Goal: Obtain resource: Obtain resource

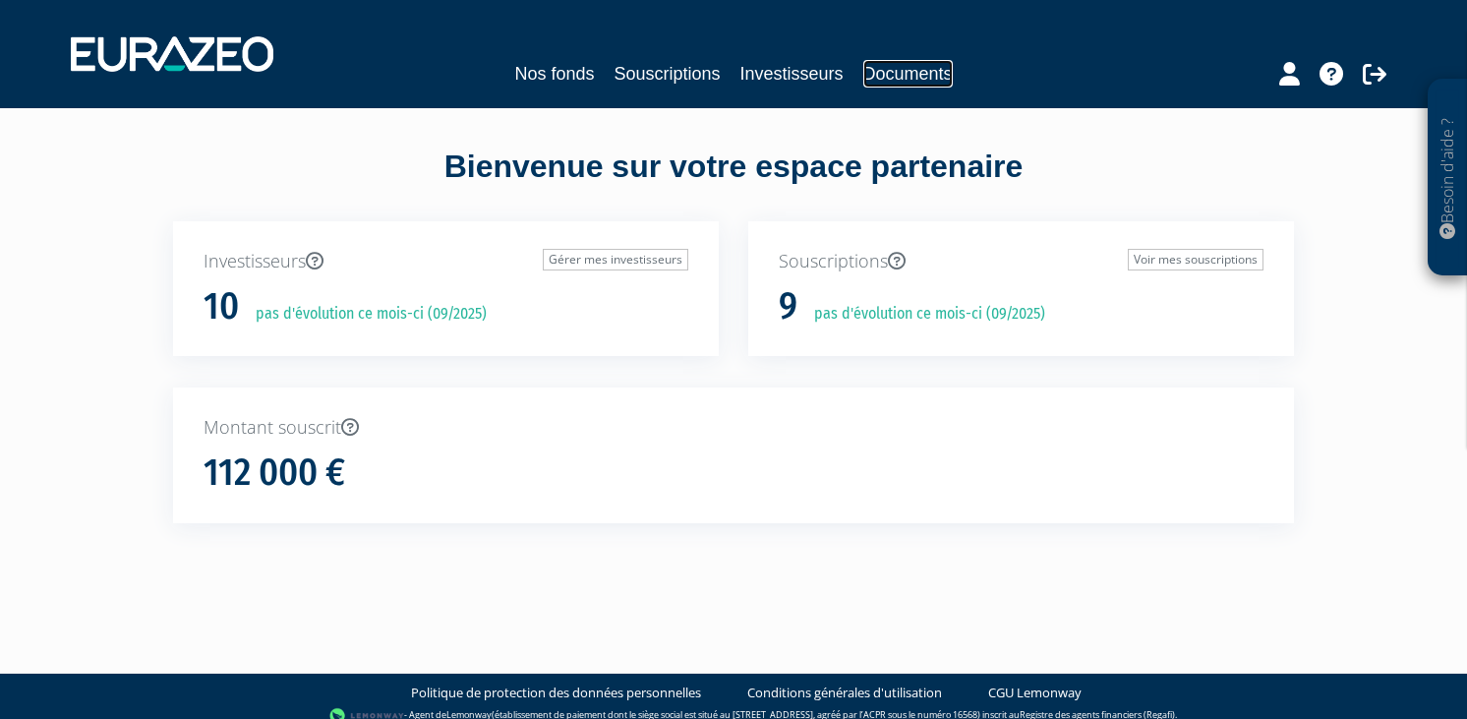
click at [874, 80] on link "Documents" at bounding box center [907, 74] width 89 height 28
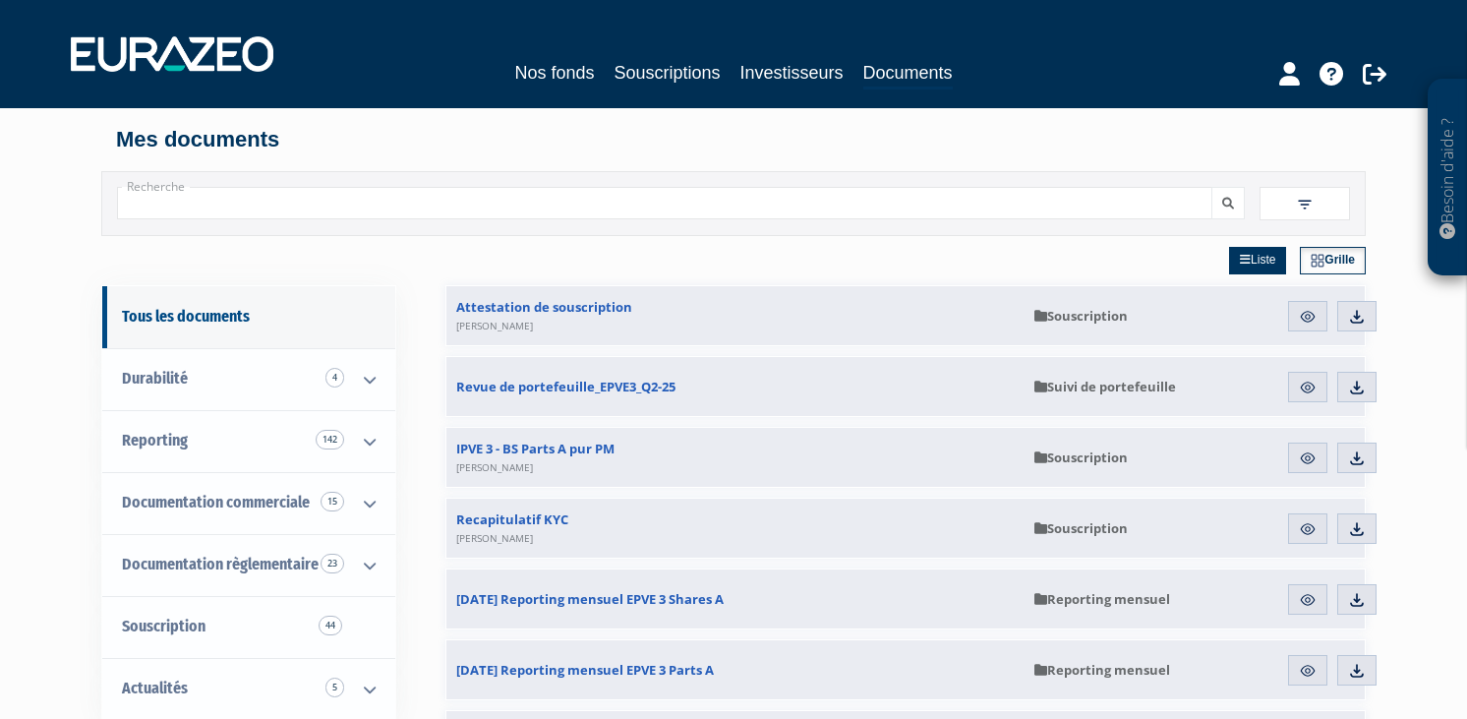
scroll to position [113, 0]
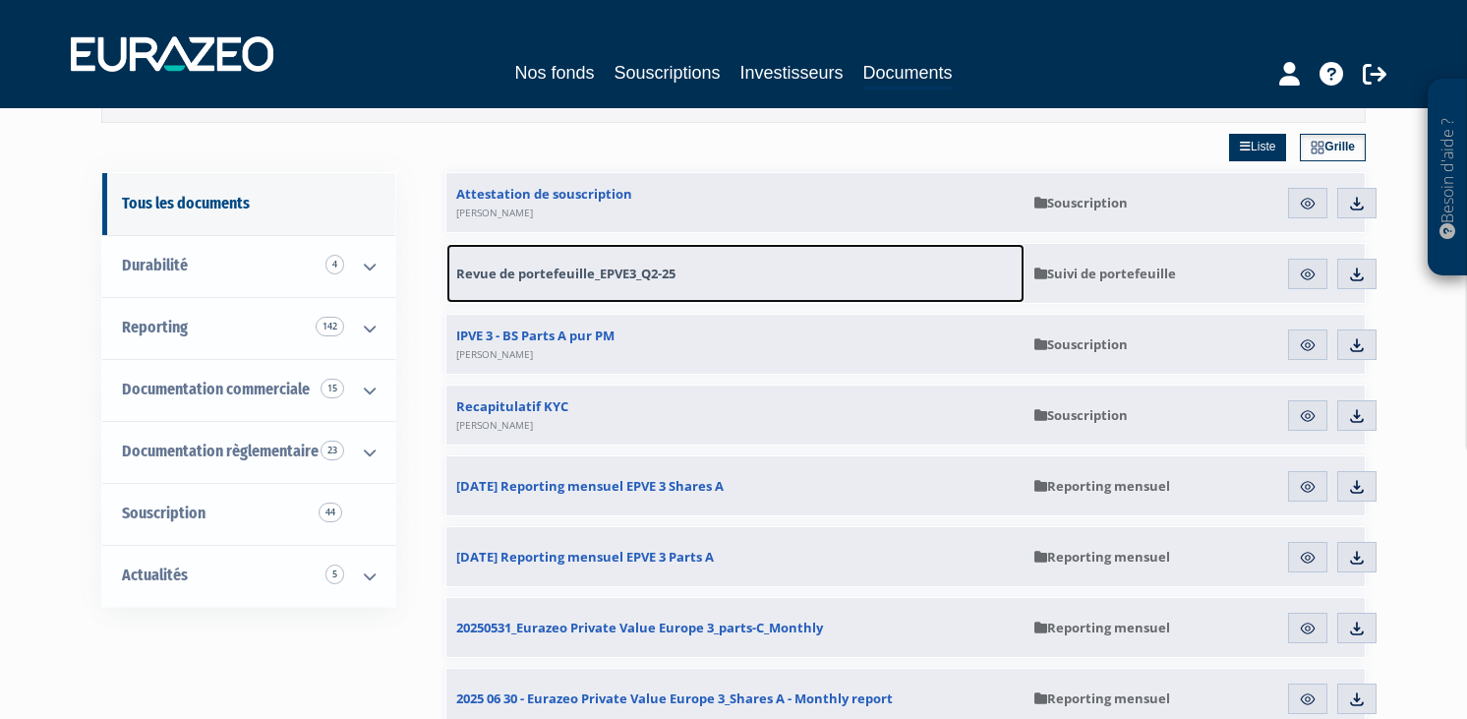
click at [652, 276] on span "Revue de portefeuille_EPVE3_Q2-25" at bounding box center [565, 273] width 219 height 18
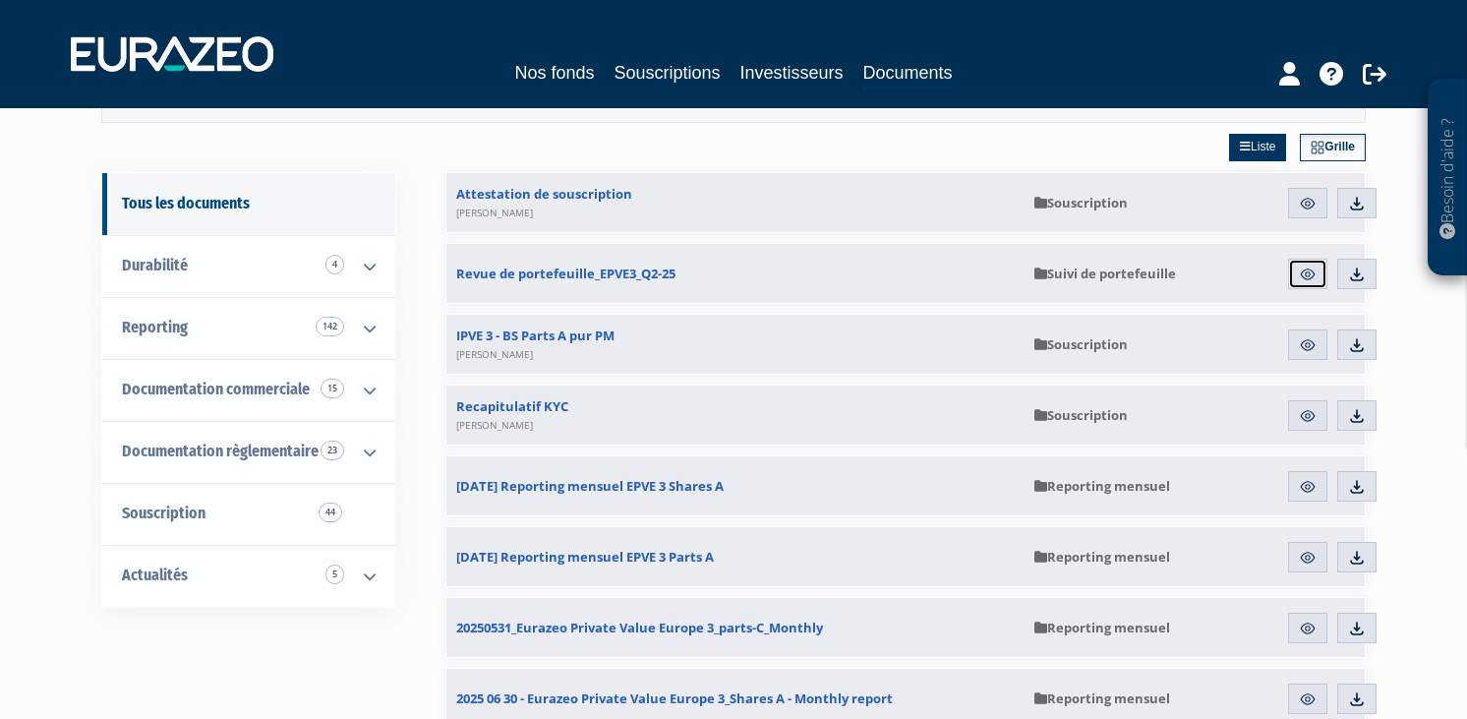
click at [1305, 279] on img at bounding box center [1308, 274] width 18 height 18
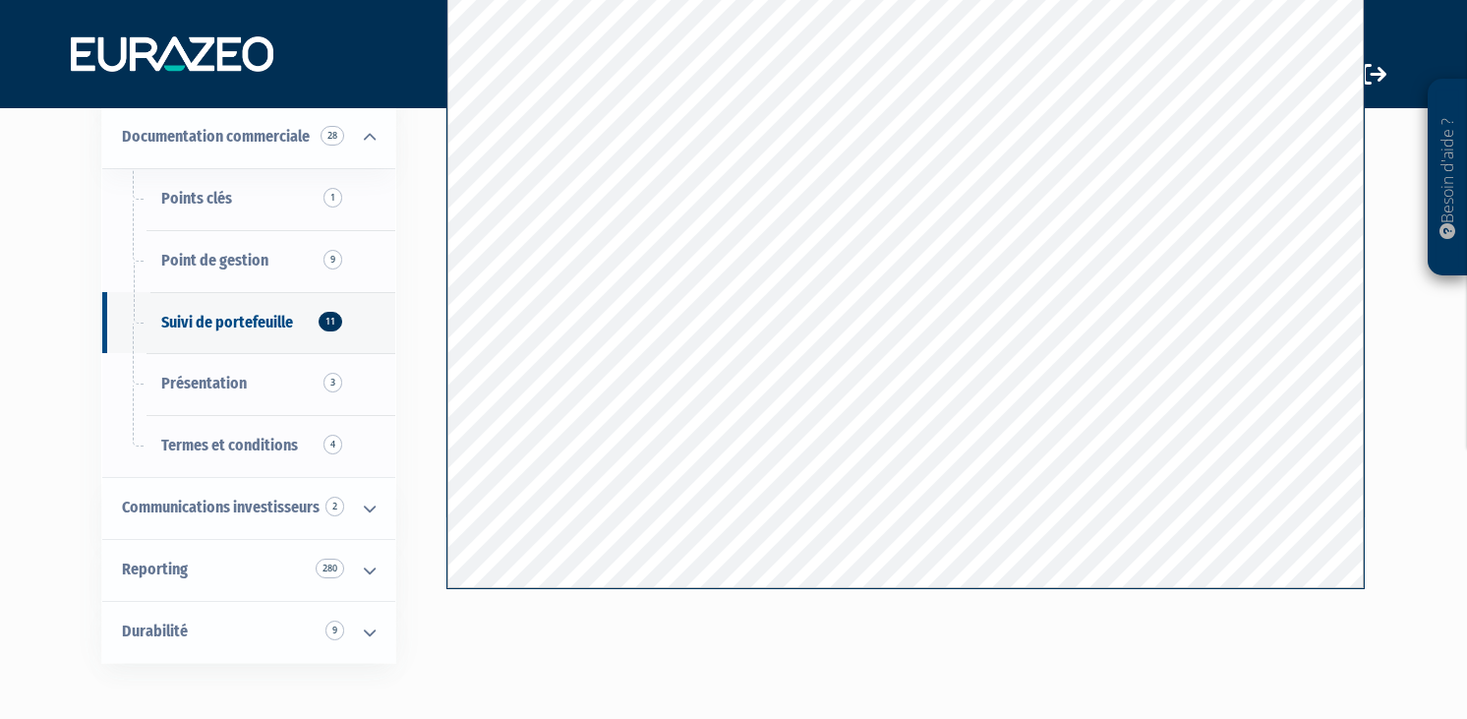
scroll to position [347, 0]
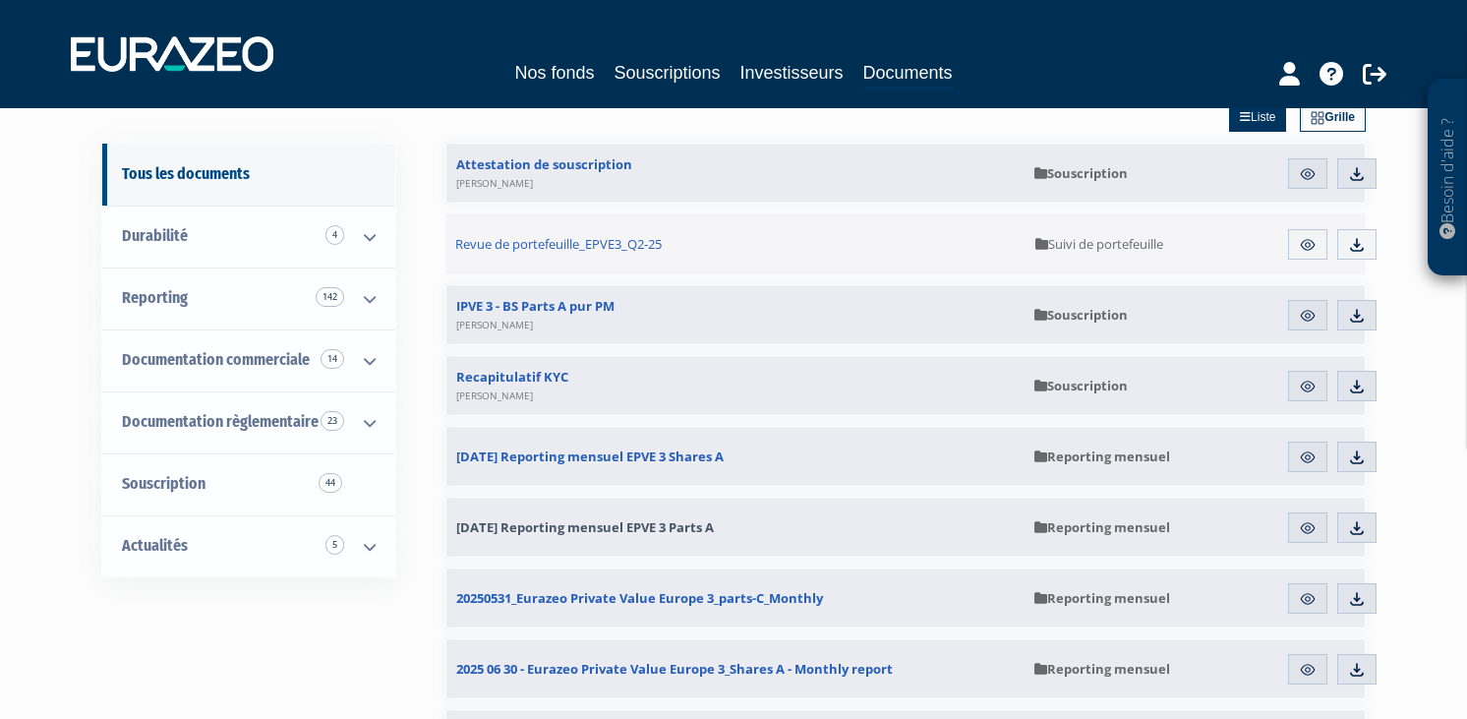
scroll to position [149, 0]
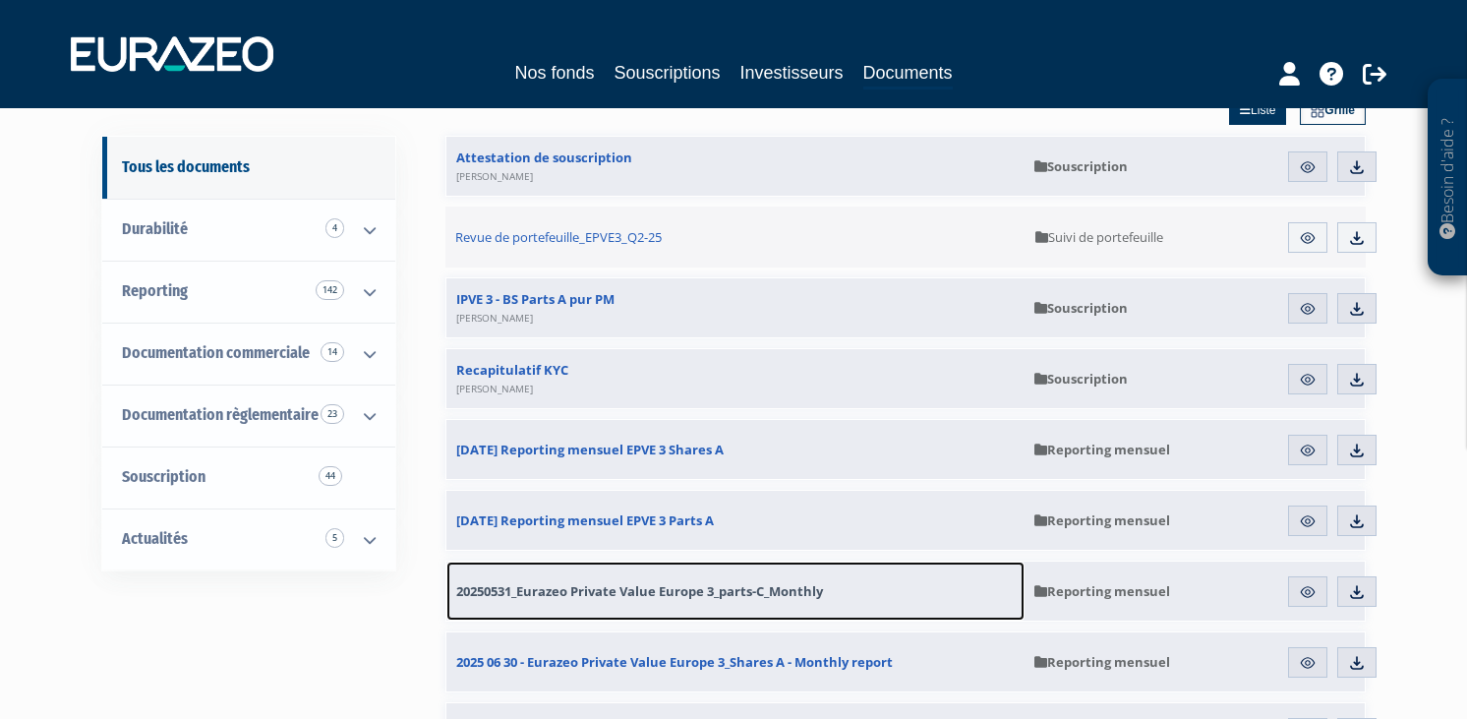
click at [684, 580] on link "20250531_Eurazeo Private Value Europe 3_parts-C_Monthly" at bounding box center [735, 590] width 578 height 59
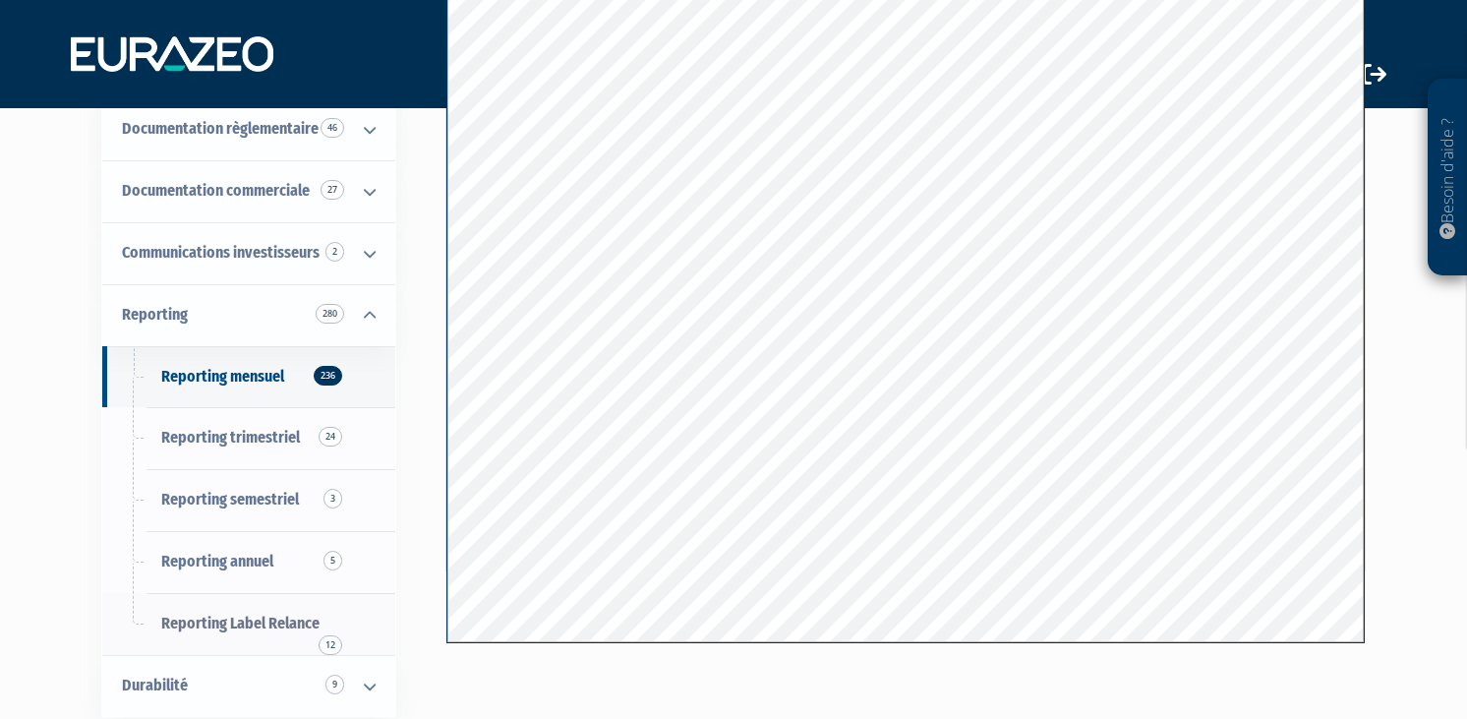
scroll to position [260, 0]
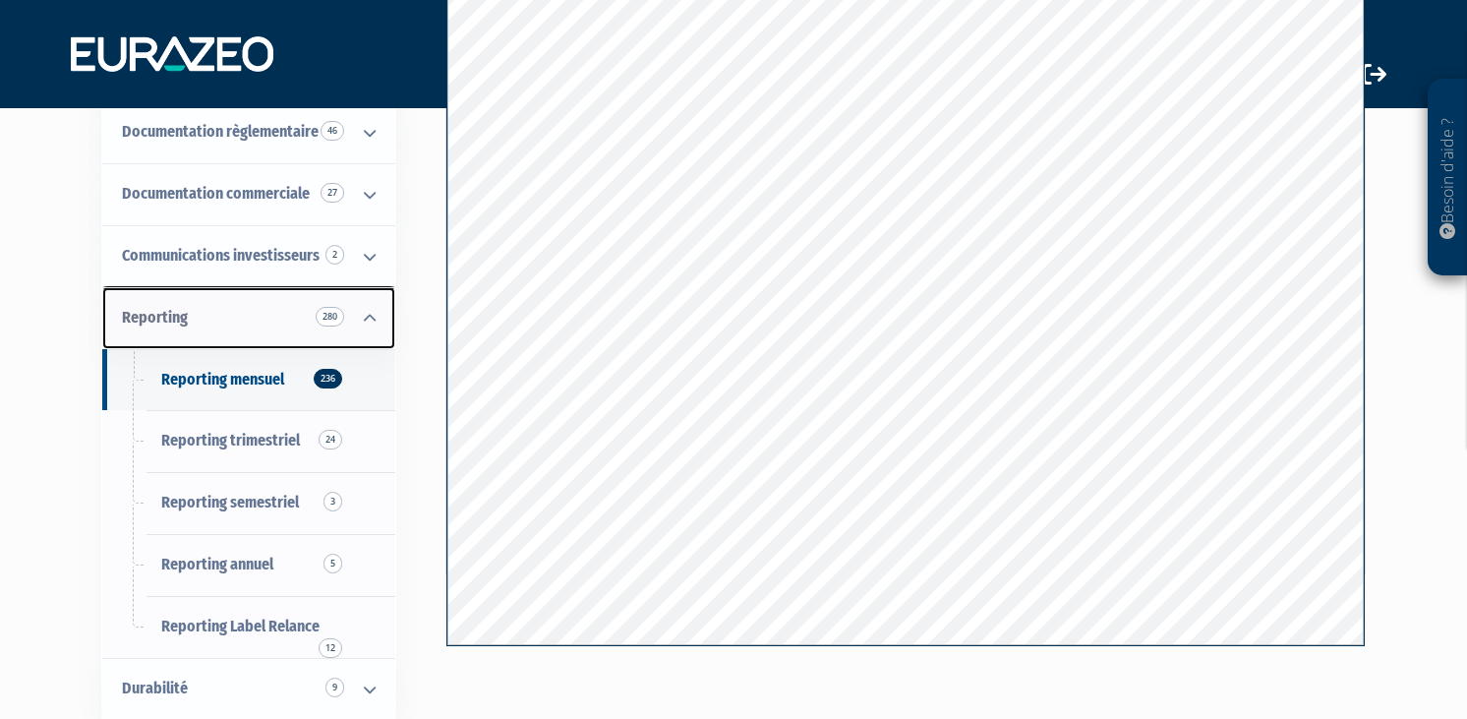
click at [221, 330] on link "Reporting 280" at bounding box center [248, 318] width 293 height 62
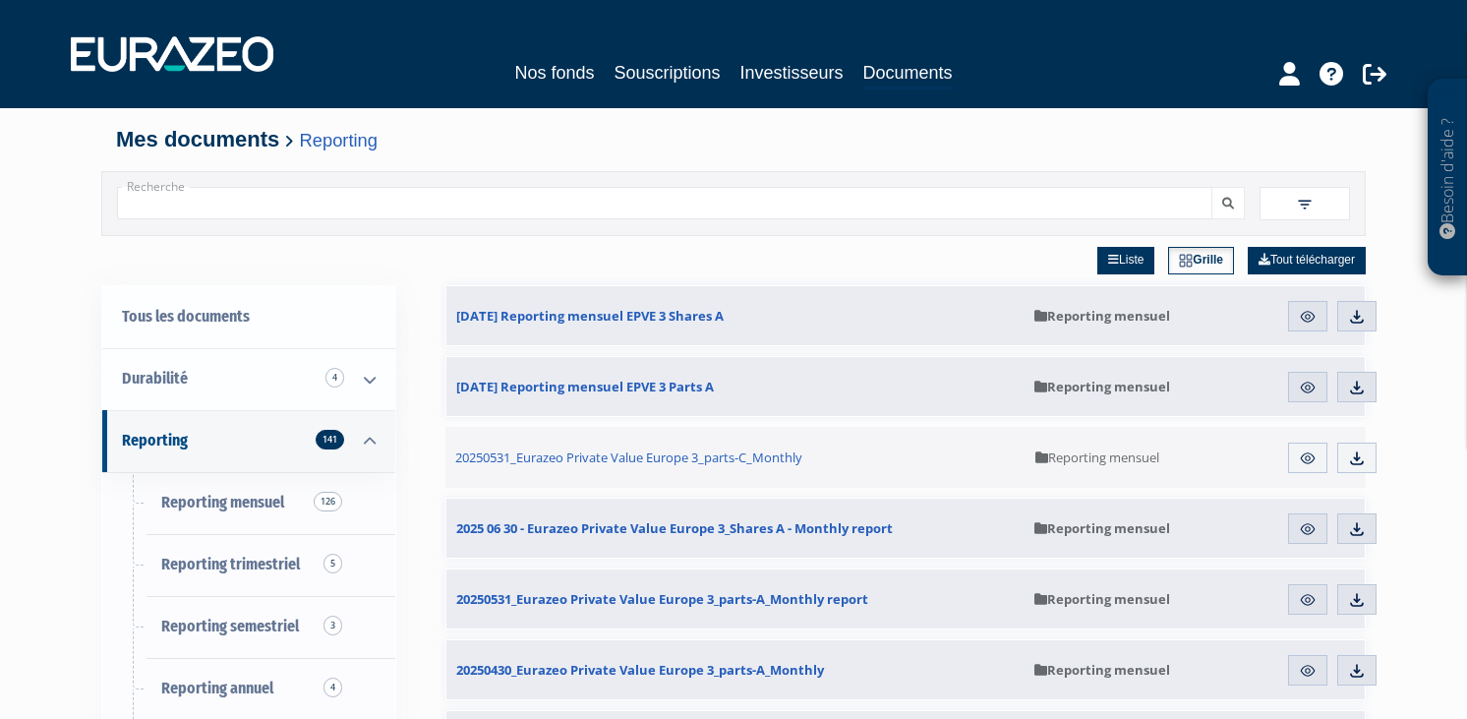
click at [892, 252] on div "Liste Grille Tout télécharger" at bounding box center [905, 260] width 920 height 49
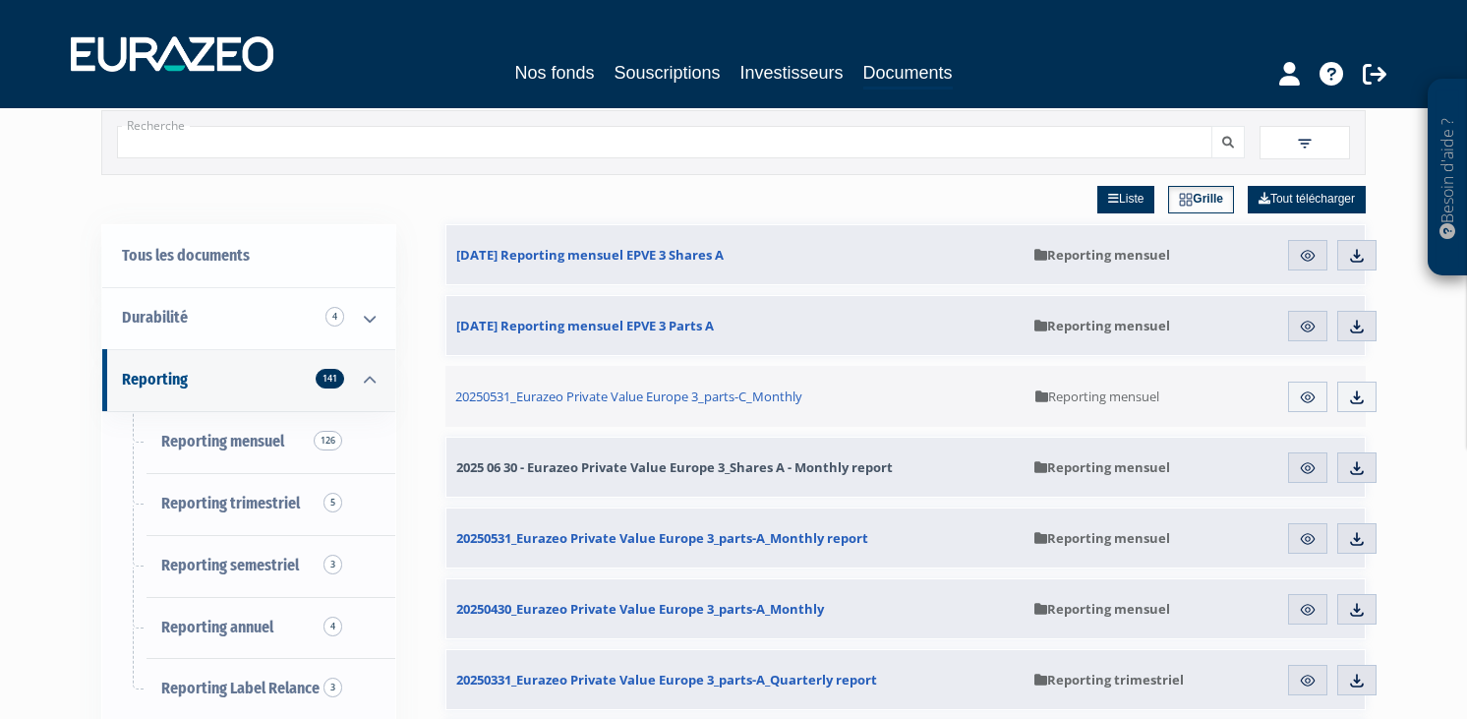
scroll to position [63, 0]
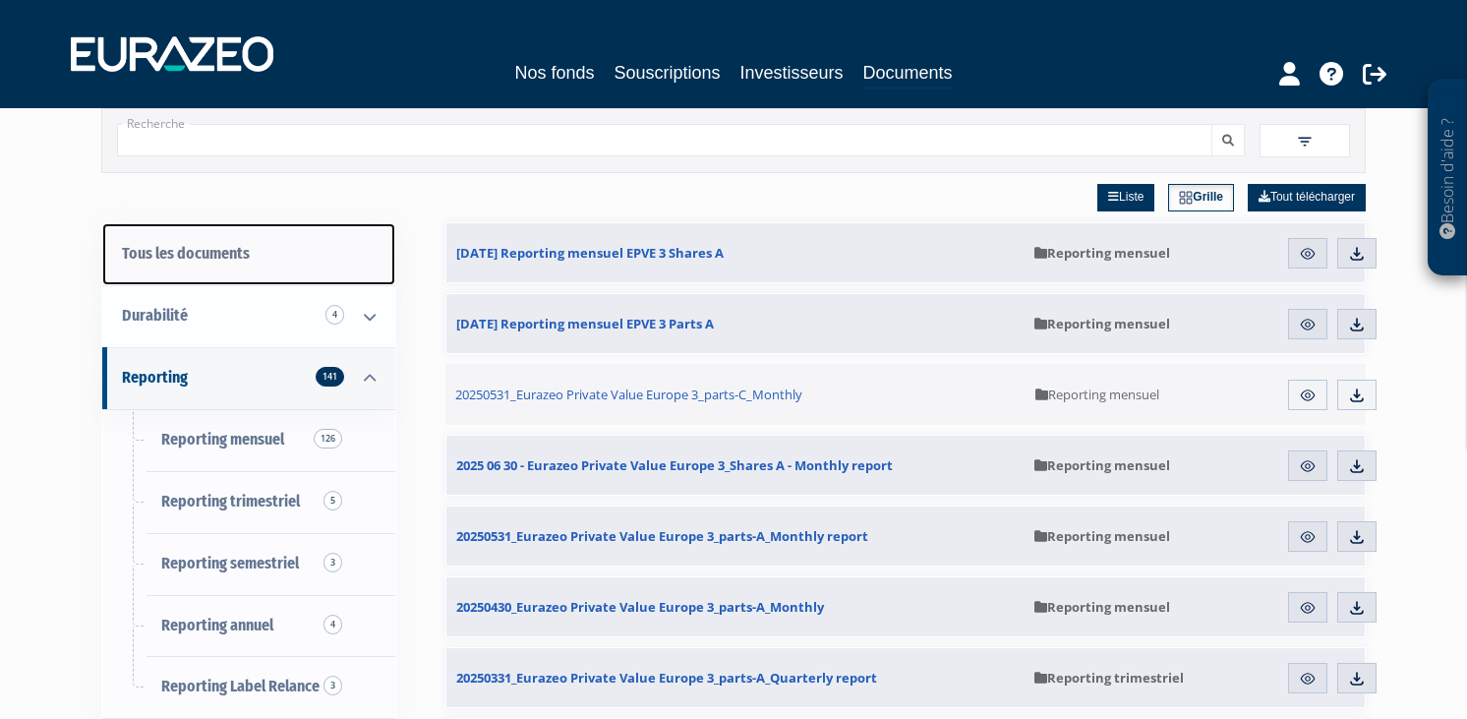
click at [196, 232] on link "Tous les documents" at bounding box center [248, 254] width 293 height 62
click at [196, 246] on link "Tous les documents" at bounding box center [248, 254] width 293 height 62
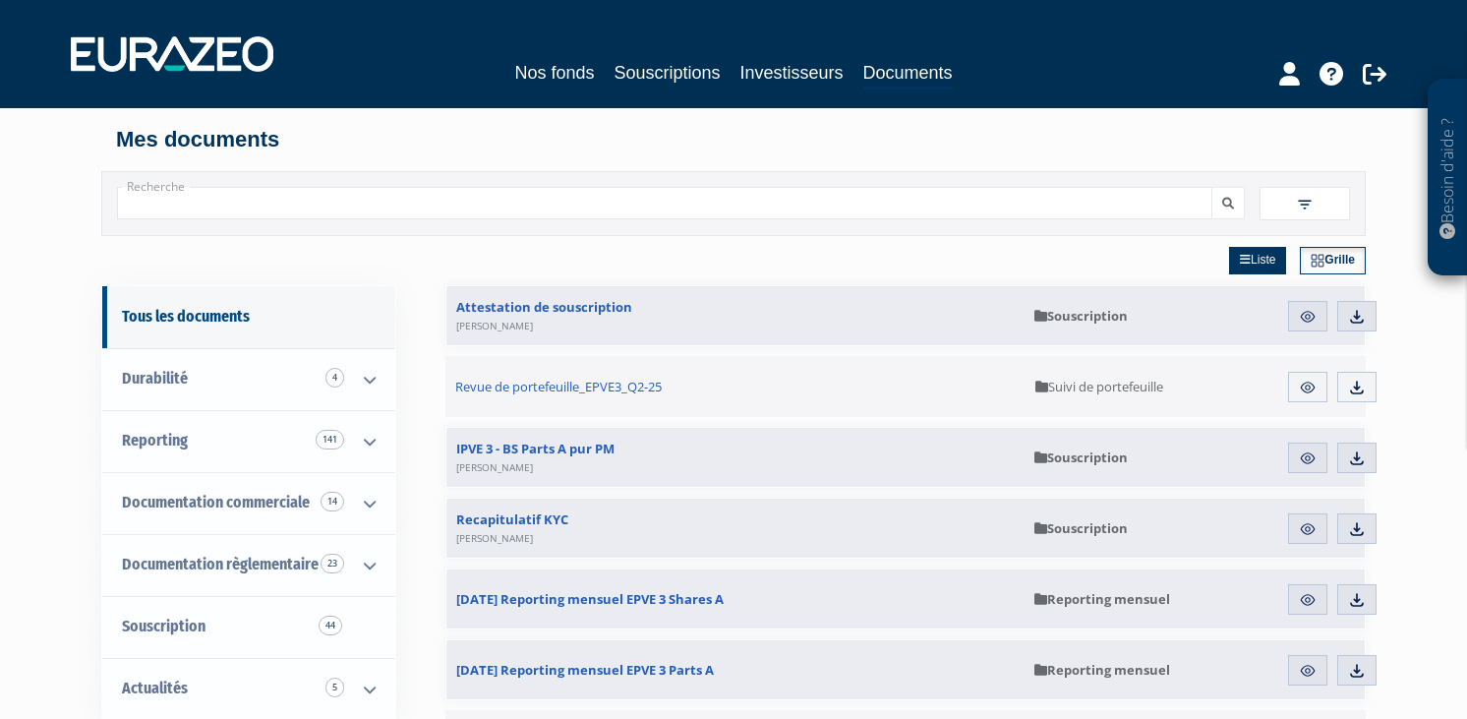
click at [284, 175] on div "Recherche Filtres Liste +" at bounding box center [733, 203] width 1264 height 65
click at [260, 214] on input "Recherche" at bounding box center [664, 203] width 1095 height 32
type input "Points clé"
click at [1227, 207] on icon "submit" at bounding box center [1228, 204] width 12 height 12
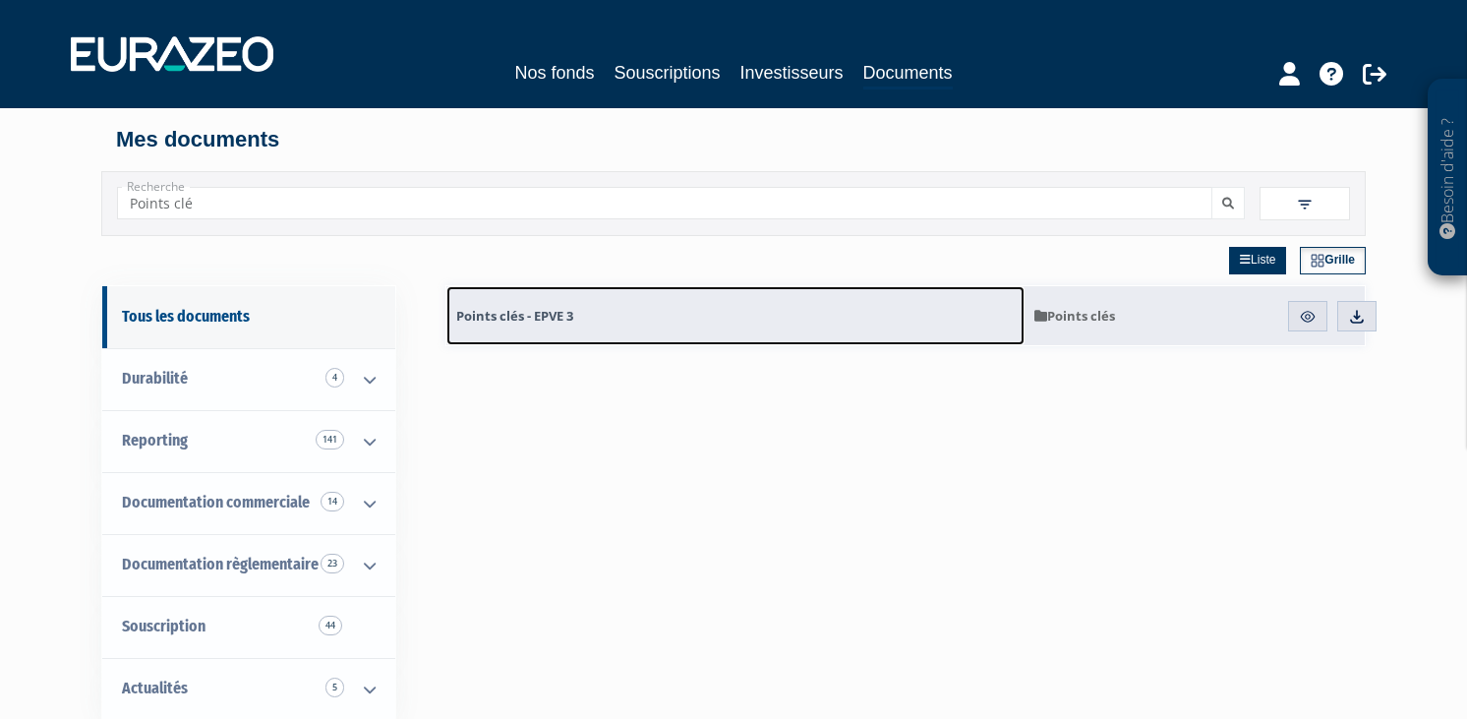
click at [588, 319] on link "Points clés - EPVE 3" at bounding box center [735, 315] width 578 height 59
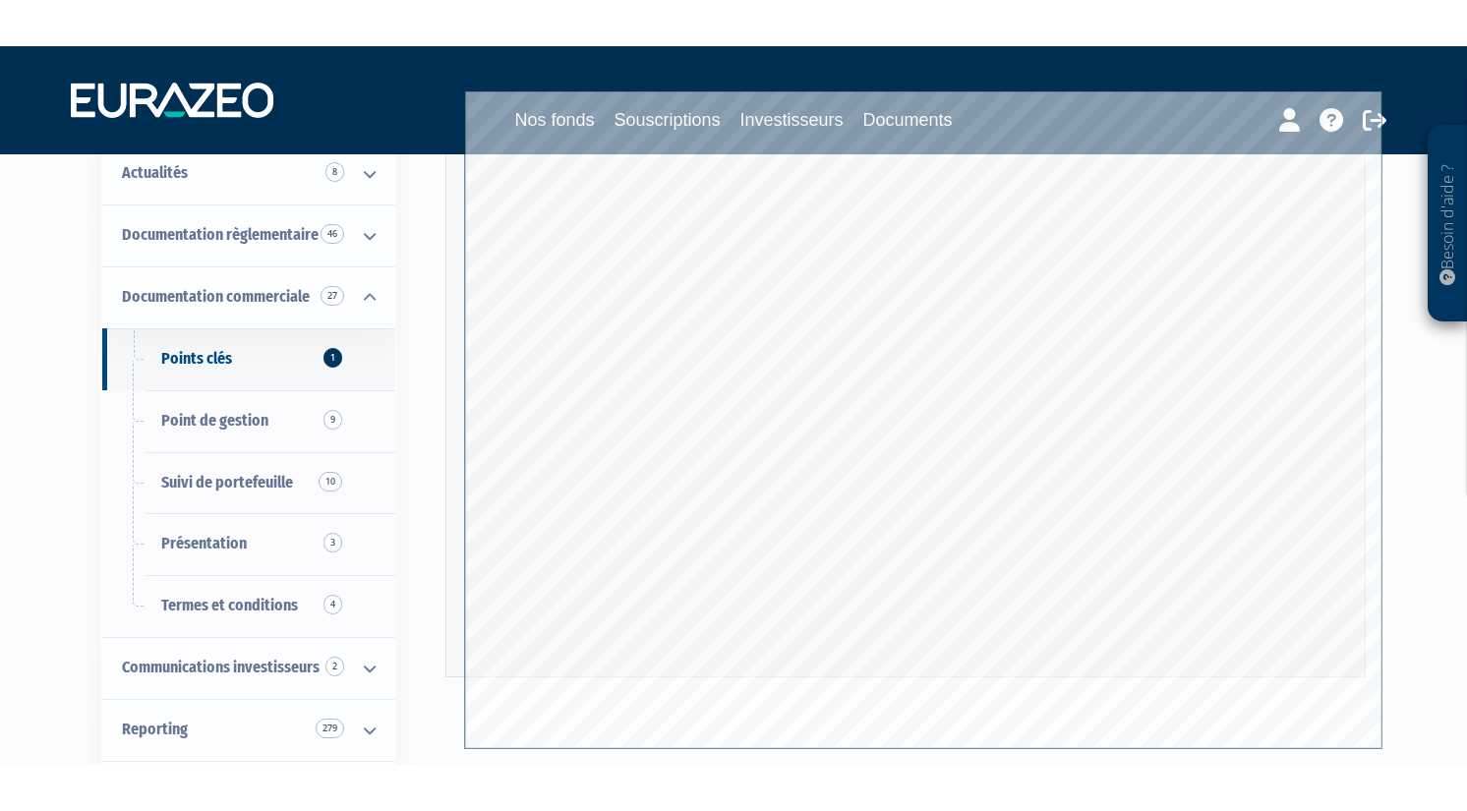
scroll to position [237, 0]
